Goal: Download file/media

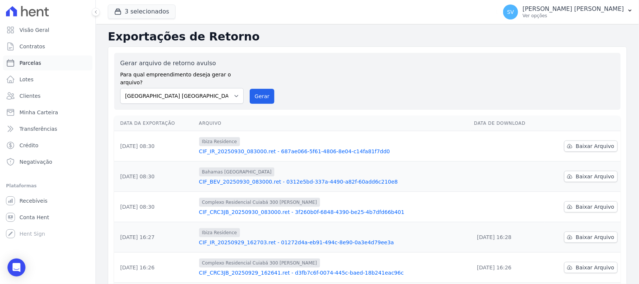
drag, startPoint x: 46, startPoint y: 68, endPoint x: 70, endPoint y: 68, distance: 24.0
click at [46, 68] on link "Parcelas" at bounding box center [47, 62] width 89 height 15
select select
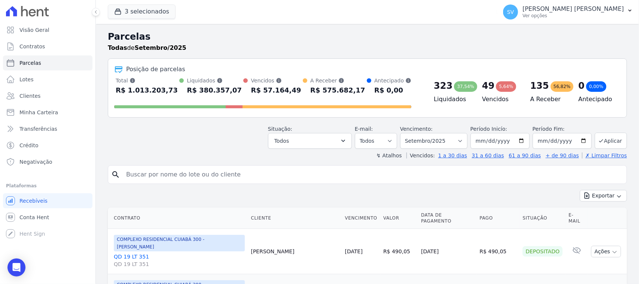
click at [227, 180] on input "search" at bounding box center [373, 174] width 502 height 15
type input "ALEX SILVA BATISTA"
select select
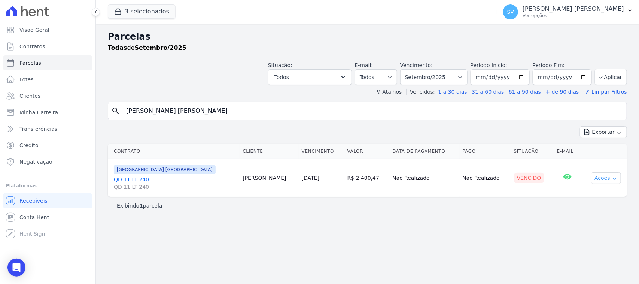
click at [612, 181] on icon "button" at bounding box center [614, 178] width 6 height 6
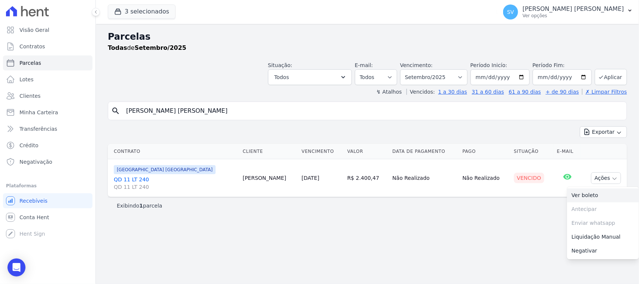
click at [596, 197] on link "Ver boleto" at bounding box center [603, 195] width 72 height 14
click at [551, 8] on p "[PERSON_NAME] [PERSON_NAME]" at bounding box center [572, 8] width 101 height 7
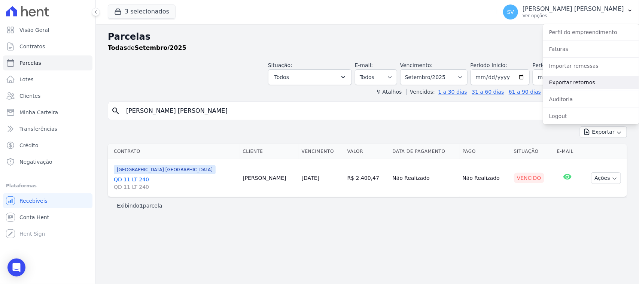
click at [569, 85] on link "Exportar retornos" at bounding box center [591, 82] width 96 height 13
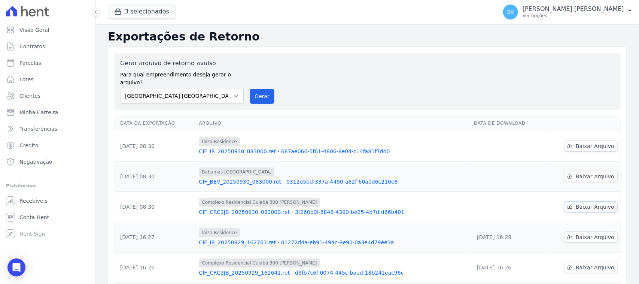
click at [573, 203] on link "Baixar Arquivo" at bounding box center [590, 206] width 53 height 11
click at [571, 171] on link "Baixar Arquivo" at bounding box center [590, 176] width 53 height 11
click at [575, 142] on span "Baixar Arquivo" at bounding box center [594, 145] width 39 height 7
click at [595, 142] on span "Baixar Arquivo" at bounding box center [594, 145] width 39 height 7
click at [226, 91] on select "BAHAMAS EAST VILLAGE COMPLEXO RESIDENCIAL CUIABÁ 300 - JOÃO DE BARRO IBIZA RESI…" at bounding box center [181, 96] width 123 height 16
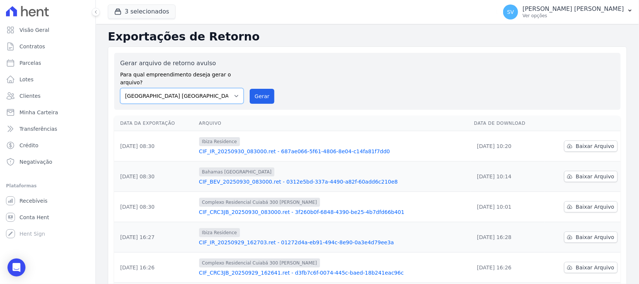
select select "a999329b-d322-46c5-b2df-9163b092fb9b"
click at [120, 88] on select "BAHAMAS EAST VILLAGE COMPLEXO RESIDENCIAL CUIABÁ 300 - JOÃO DE BARRO IBIZA RESI…" at bounding box center [181, 96] width 123 height 16
drag, startPoint x: 248, startPoint y: 86, endPoint x: 361, endPoint y: 71, distance: 114.0
click at [250, 89] on button "Gerar" at bounding box center [262, 96] width 25 height 15
click at [227, 88] on select "BAHAMAS EAST VILLAGE COMPLEXO RESIDENCIAL CUIABÁ 300 - JOÃO DE BARRO IBIZA RESI…" at bounding box center [181, 96] width 123 height 16
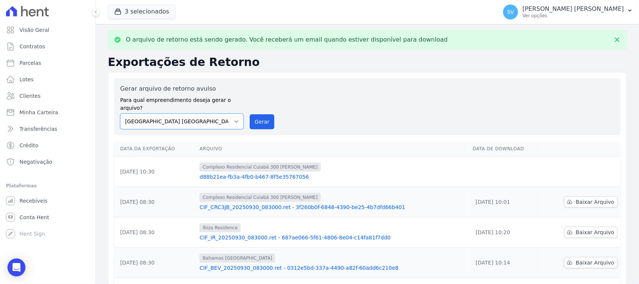
click at [223, 113] on select "BAHAMAS EAST VILLAGE COMPLEXO RESIDENCIAL CUIABÁ 300 - JOÃO DE BARRO IBIZA RESI…" at bounding box center [181, 121] width 123 height 16
click at [120, 113] on select "BAHAMAS EAST VILLAGE COMPLEXO RESIDENCIAL CUIABÁ 300 - JOÃO DE BARRO IBIZA RESI…" at bounding box center [181, 121] width 123 height 16
click at [261, 114] on button "Gerar" at bounding box center [262, 121] width 25 height 15
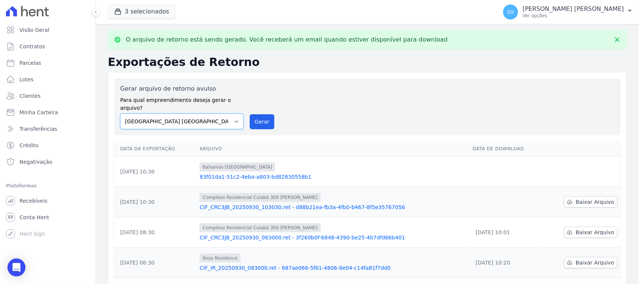
click at [190, 115] on select "BAHAMAS EAST VILLAGE COMPLEXO RESIDENCIAL CUIABÁ 300 - JOÃO DE BARRO IBIZA RESI…" at bounding box center [181, 121] width 123 height 16
select select "73a372cd-5640-41c8-aaea-11bd74619c10"
click at [120, 113] on select "BAHAMAS EAST VILLAGE COMPLEXO RESIDENCIAL CUIABÁ 300 - JOÃO DE BARRO IBIZA RESI…" at bounding box center [181, 121] width 123 height 16
click at [263, 114] on button "Gerar" at bounding box center [262, 121] width 25 height 15
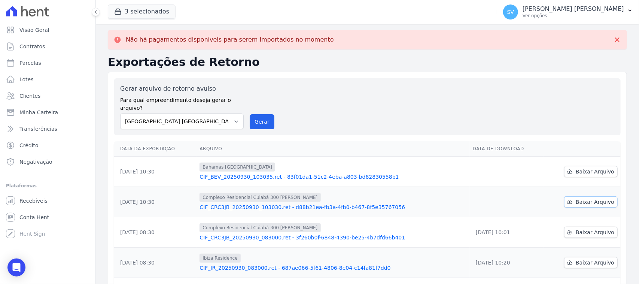
click at [581, 198] on span "Baixar Arquivo" at bounding box center [594, 201] width 39 height 7
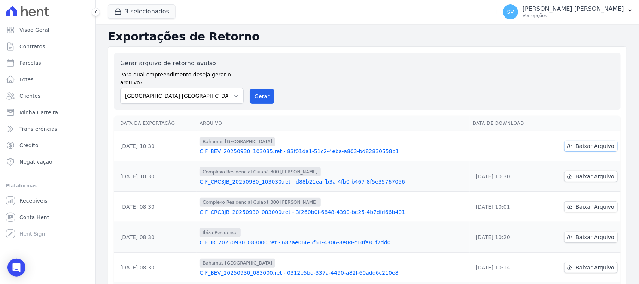
click at [605, 142] on span "Baixar Arquivo" at bounding box center [594, 145] width 39 height 7
click at [404, 56] on div "Gerar arquivo de retorno avulso Para qual empreendimento deseja gerar o arquivo…" at bounding box center [367, 81] width 506 height 57
click at [272, 66] on div "Gerar arquivo de retorno avulso Para qual empreendimento deseja gerar o arquivo…" at bounding box center [367, 81] width 494 height 45
click at [301, 55] on div "Gerar arquivo de retorno avulso Para qual empreendimento deseja gerar o arquivo…" at bounding box center [367, 81] width 506 height 57
click at [305, 65] on div "Gerar arquivo de retorno avulso Para qual empreendimento deseja gerar o arquivo…" at bounding box center [367, 81] width 494 height 45
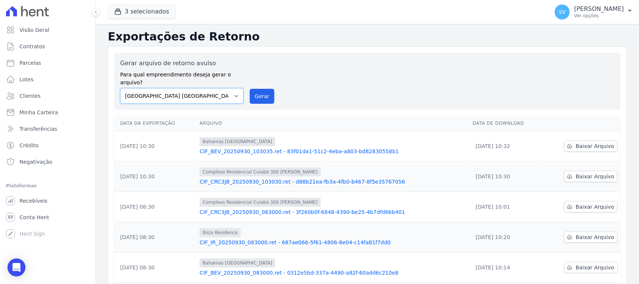
drag, startPoint x: 172, startPoint y: 85, endPoint x: 171, endPoint y: 90, distance: 4.9
click at [171, 88] on select "BAHAMAS EAST VILLAGE COMPLEXO RESIDENCIAL CUIABÁ 300 - JOÃO DE BARRO IBIZA RESI…" at bounding box center [181, 96] width 123 height 16
select select "a999329b-d322-46c5-b2df-9163b092fb9b"
click at [120, 88] on select "BAHAMAS EAST VILLAGE COMPLEXO RESIDENCIAL CUIABÁ 300 - JOÃO DE BARRO IBIZA RESI…" at bounding box center [181, 96] width 123 height 16
click at [255, 90] on button "Gerar" at bounding box center [262, 96] width 25 height 15
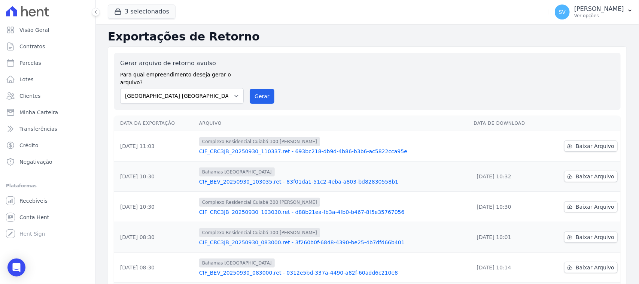
drag, startPoint x: 199, startPoint y: 79, endPoint x: 200, endPoint y: 87, distance: 7.9
click at [200, 81] on div "Gerar arquivo de retorno avulso Para qual empreendimento deseja gerar o arquivo…" at bounding box center [181, 81] width 123 height 45
click at [201, 91] on select "[GEOGRAPHIC_DATA] COMPLEXO RESIDENCIAL [GEOGRAPHIC_DATA] 300 - [GEOGRAPHIC_DATA…" at bounding box center [181, 96] width 123 height 16
click at [120, 88] on select "[GEOGRAPHIC_DATA] COMPLEXO RESIDENCIAL [GEOGRAPHIC_DATA] 300 - [GEOGRAPHIC_DATA…" at bounding box center [181, 96] width 123 height 16
drag, startPoint x: 270, startPoint y: 88, endPoint x: 363, endPoint y: 68, distance: 95.5
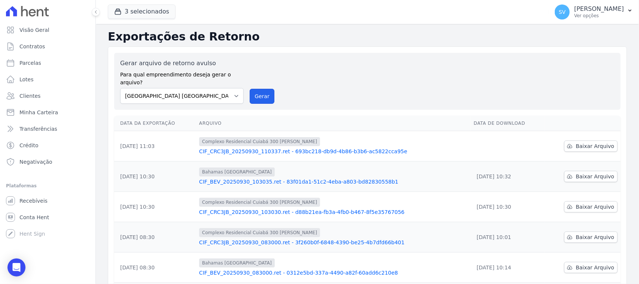
click at [270, 89] on button "Gerar" at bounding box center [262, 96] width 25 height 15
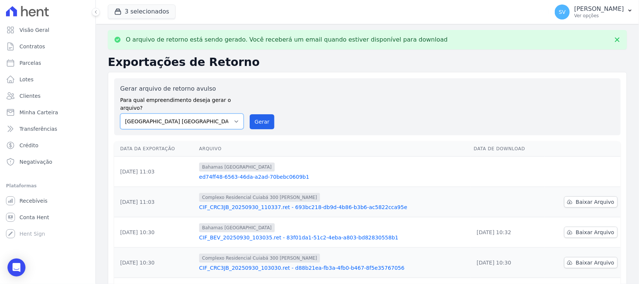
click at [208, 113] on select "BAHAMAS EAST VILLAGE COMPLEXO RESIDENCIAL CUIABÁ 300 - JOÃO DE BARRO IBIZA RESI…" at bounding box center [181, 121] width 123 height 16
select select "73a372cd-5640-41c8-aaea-11bd74619c10"
click at [120, 113] on select "BAHAMAS EAST VILLAGE COMPLEXO RESIDENCIAL CUIABÁ 300 - JOÃO DE BARRO IBIZA RESI…" at bounding box center [181, 121] width 123 height 16
click at [259, 114] on button "Gerar" at bounding box center [262, 121] width 25 height 15
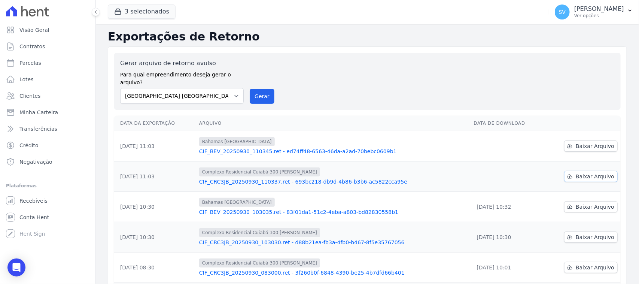
click at [595, 172] on span "Baixar Arquivo" at bounding box center [594, 175] width 39 height 7
click at [578, 172] on span "Baixar Arquivo" at bounding box center [594, 175] width 39 height 7
click at [386, 83] on div "Gerar arquivo de retorno avulso Para qual empreendimento deseja gerar o arquivo…" at bounding box center [367, 81] width 494 height 45
